Goal: Task Accomplishment & Management: Manage account settings

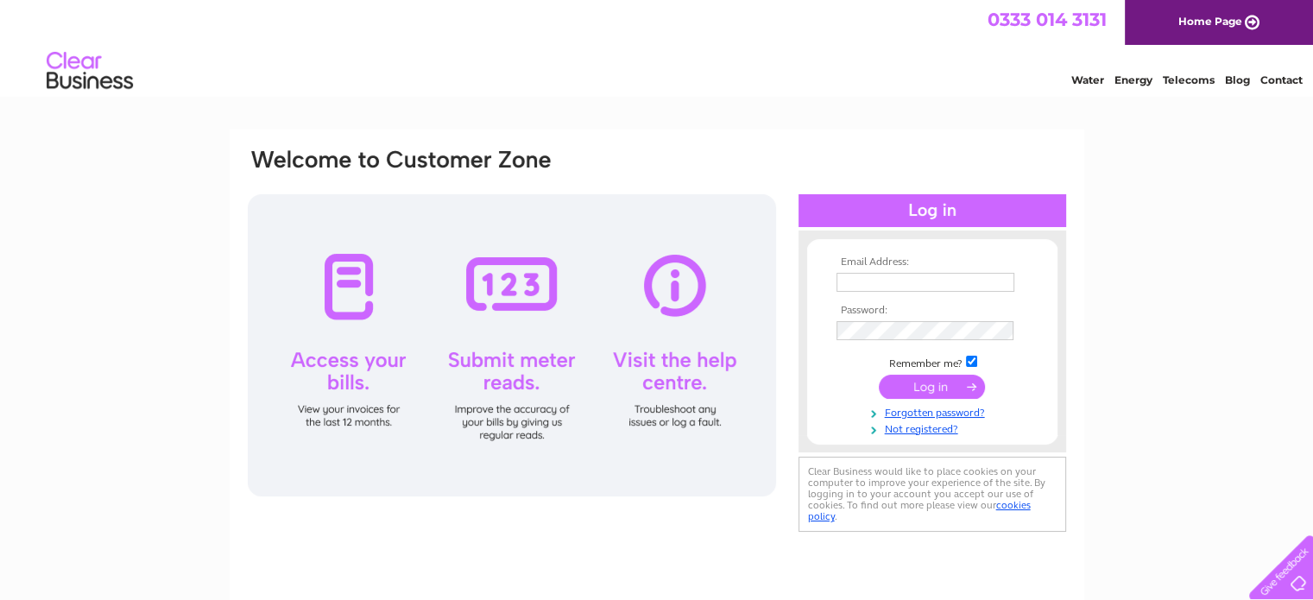
type input "[EMAIL_ADDRESS][DOMAIN_NAME]"
click at [907, 387] on input "submit" at bounding box center [932, 387] width 106 height 24
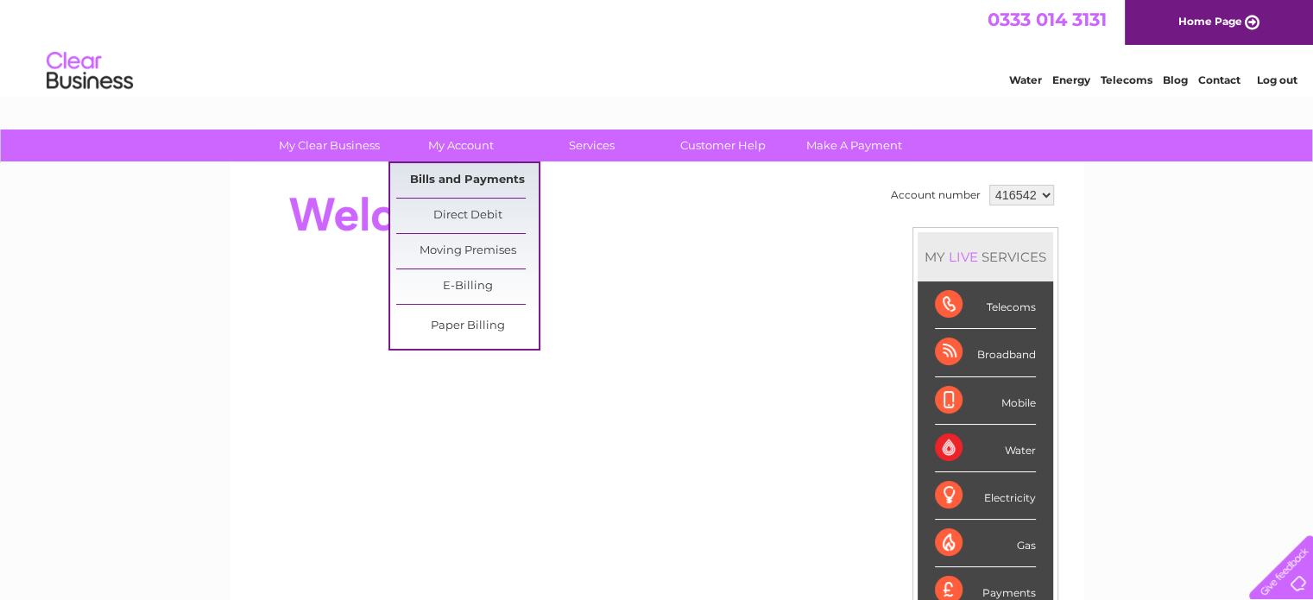
click at [433, 177] on link "Bills and Payments" at bounding box center [467, 180] width 142 height 35
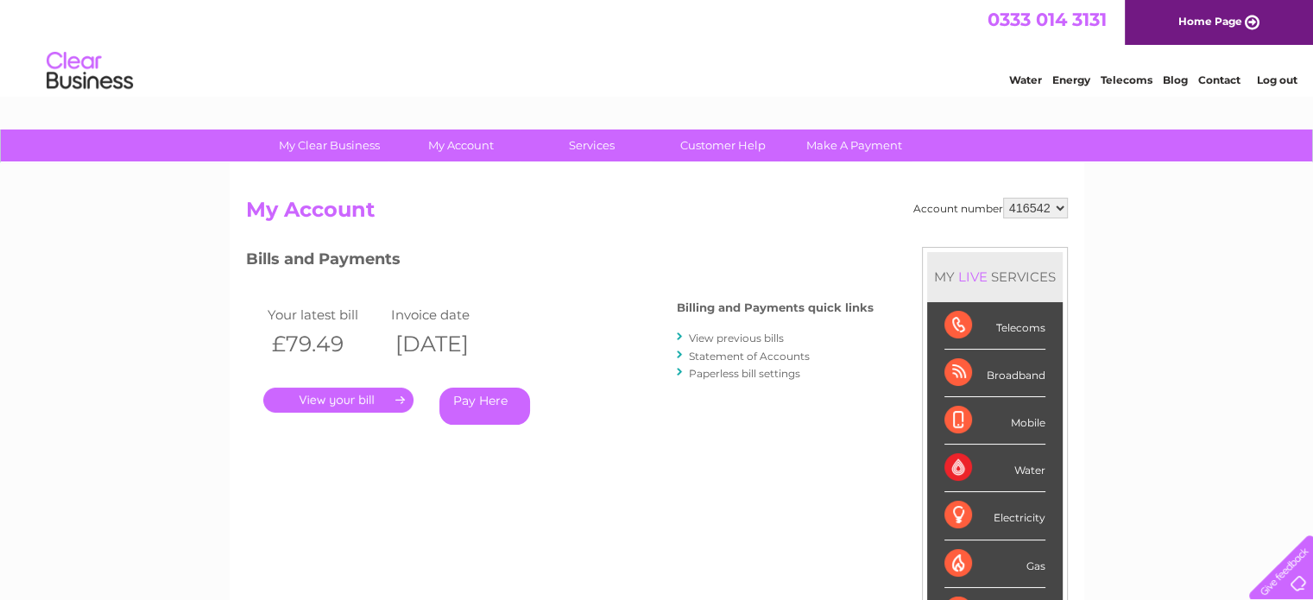
click at [341, 390] on link "." at bounding box center [338, 400] width 150 height 25
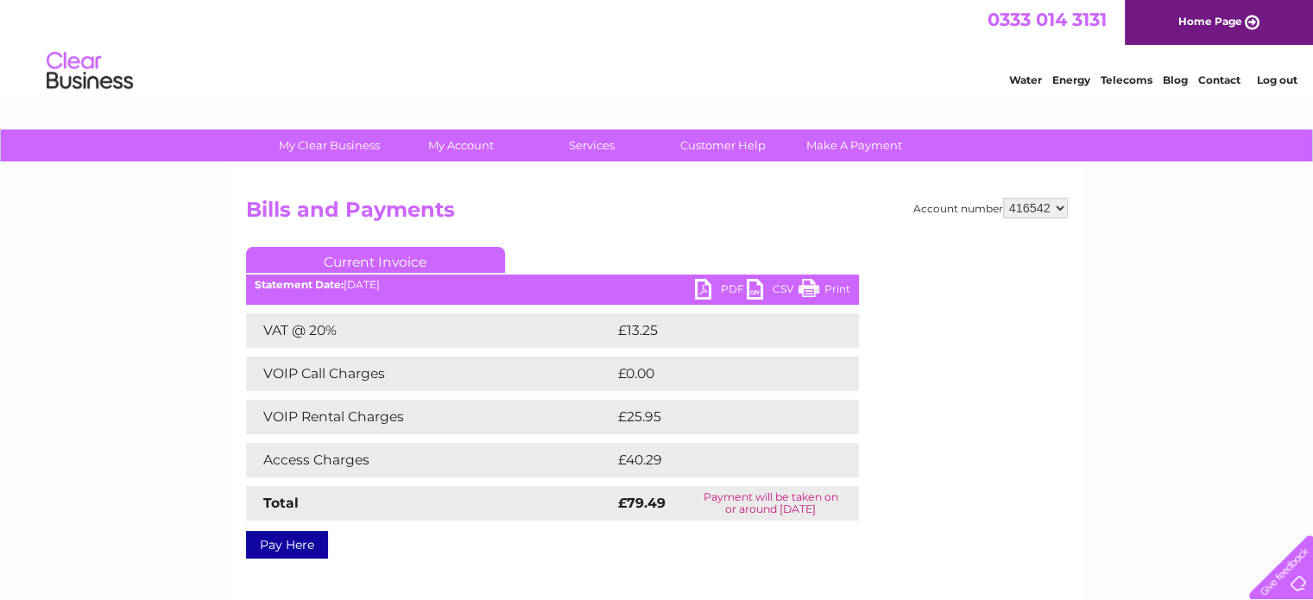
click at [699, 284] on link "PDF" at bounding box center [721, 291] width 52 height 25
